Goal: Information Seeking & Learning: Learn about a topic

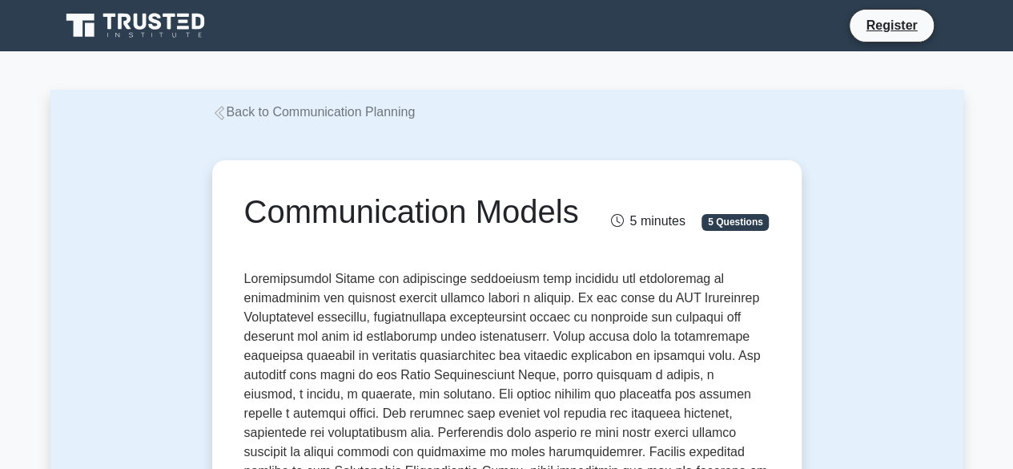
click at [308, 115] on link "Back to Communication Planning" at bounding box center [313, 112] width 203 height 14
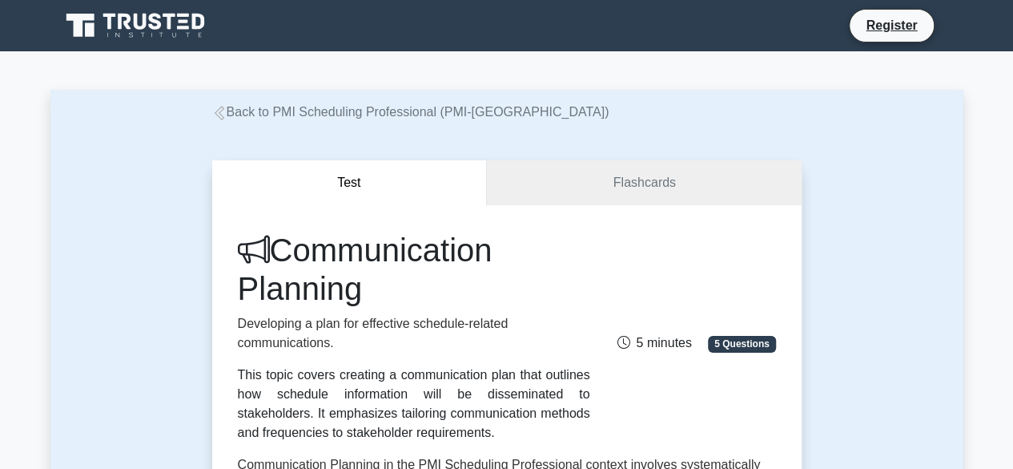
click at [308, 115] on link "Back to PMI Scheduling Professional (PMI-[GEOGRAPHIC_DATA])" at bounding box center [410, 112] width 397 height 14
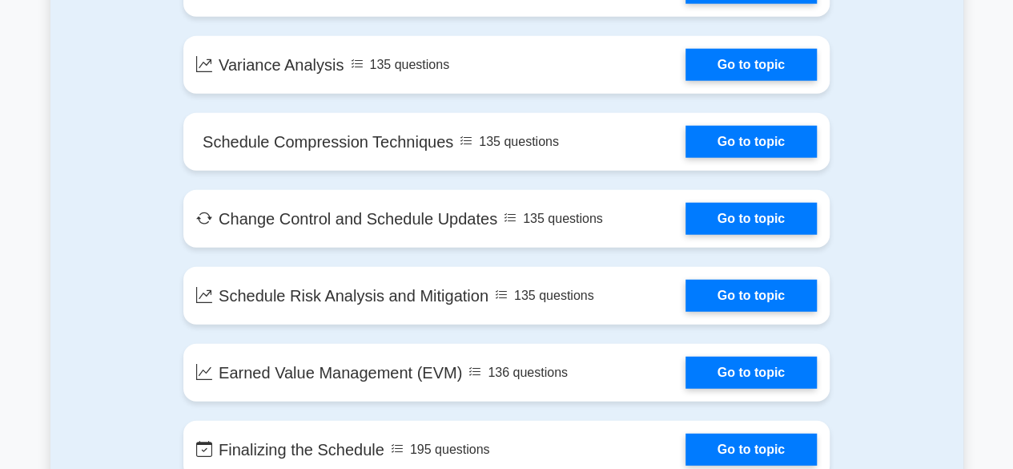
scroll to position [1939, 0]
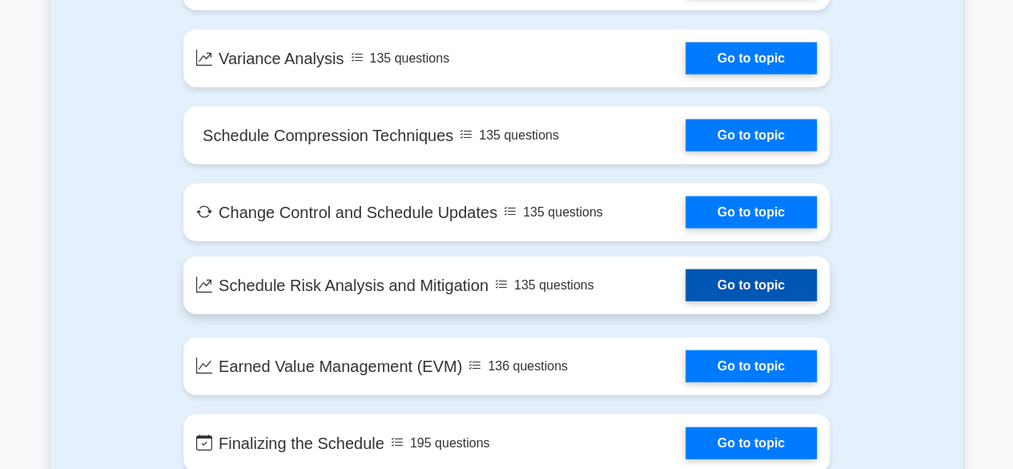
click at [727, 300] on link "Go to topic" at bounding box center [751, 285] width 131 height 32
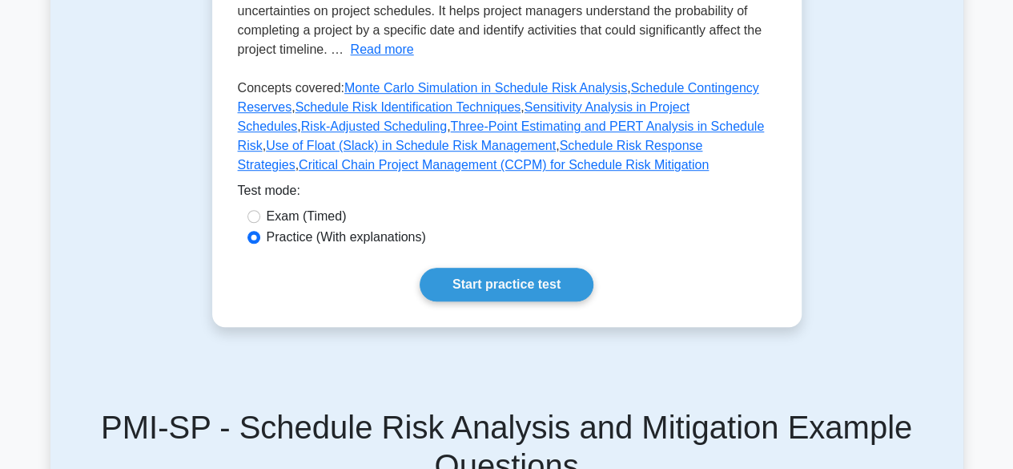
scroll to position [451, 0]
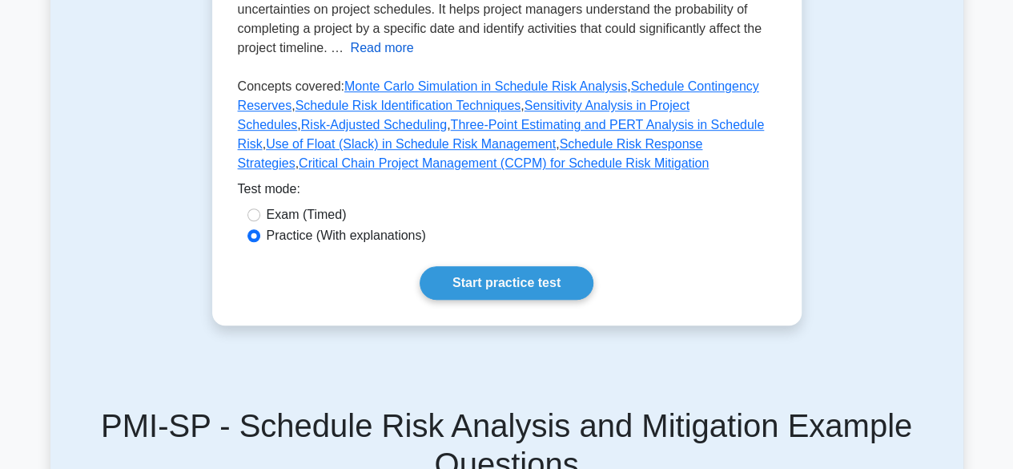
click at [366, 47] on button "Read more" at bounding box center [381, 47] width 63 height 19
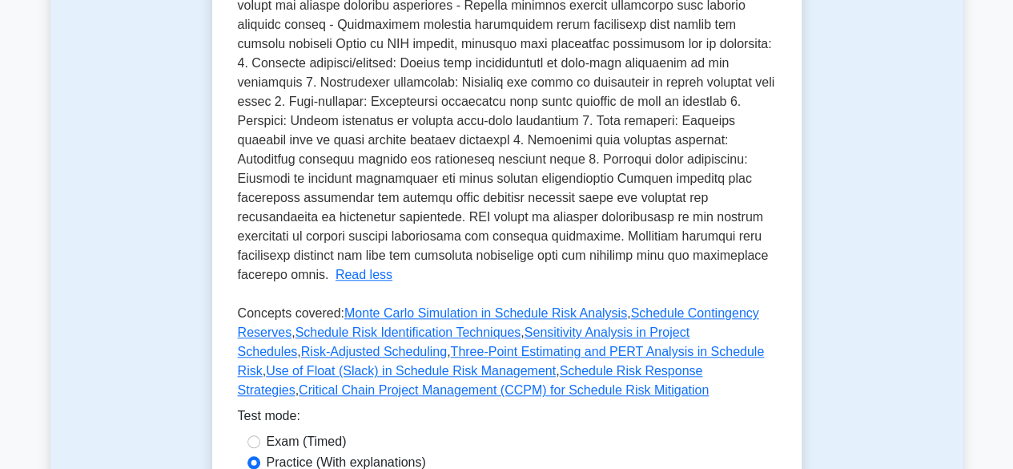
scroll to position [594, 0]
